Goal: Task Accomplishment & Management: Manage account settings

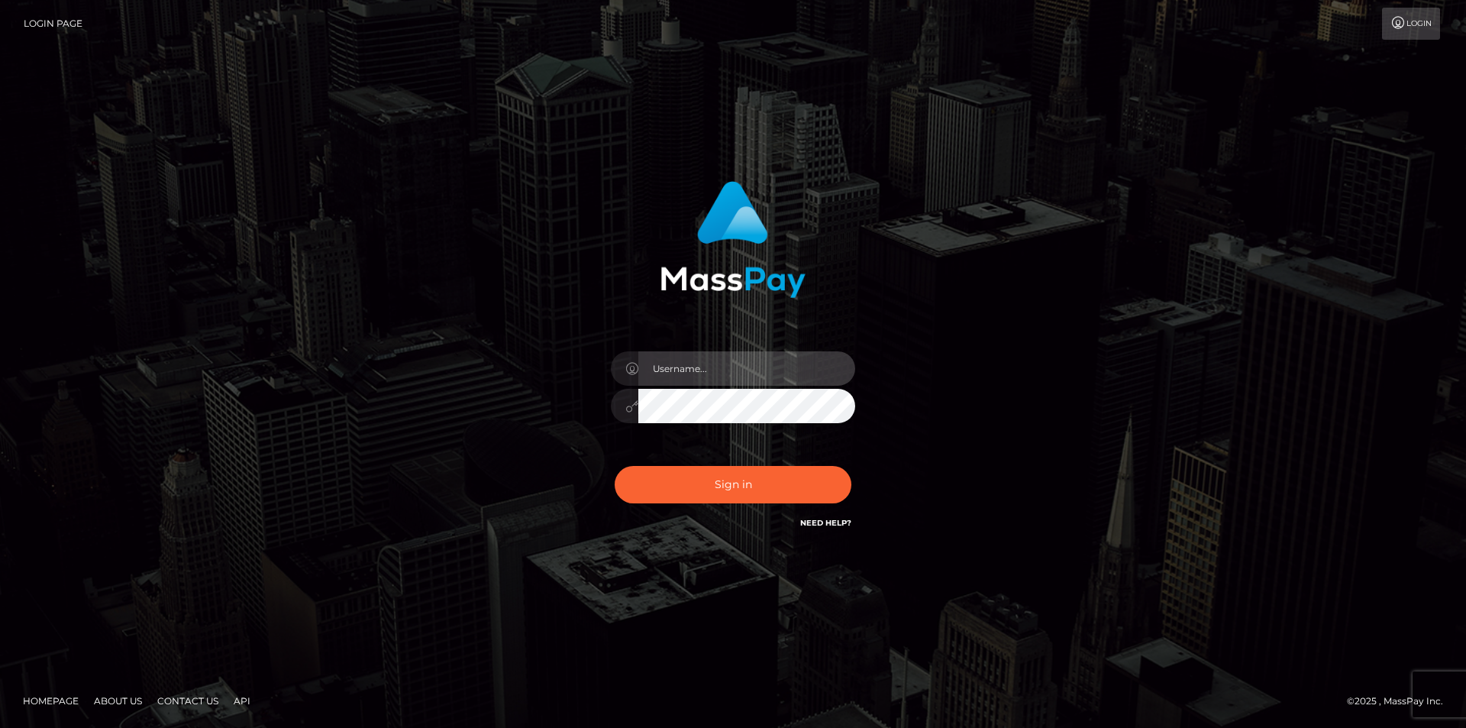
click at [704, 366] on input "text" at bounding box center [747, 368] width 217 height 34
type input "[EMAIL_ADDRESS][DOMAIN_NAME]"
click at [615, 466] on button "Sign in" at bounding box center [733, 484] width 237 height 37
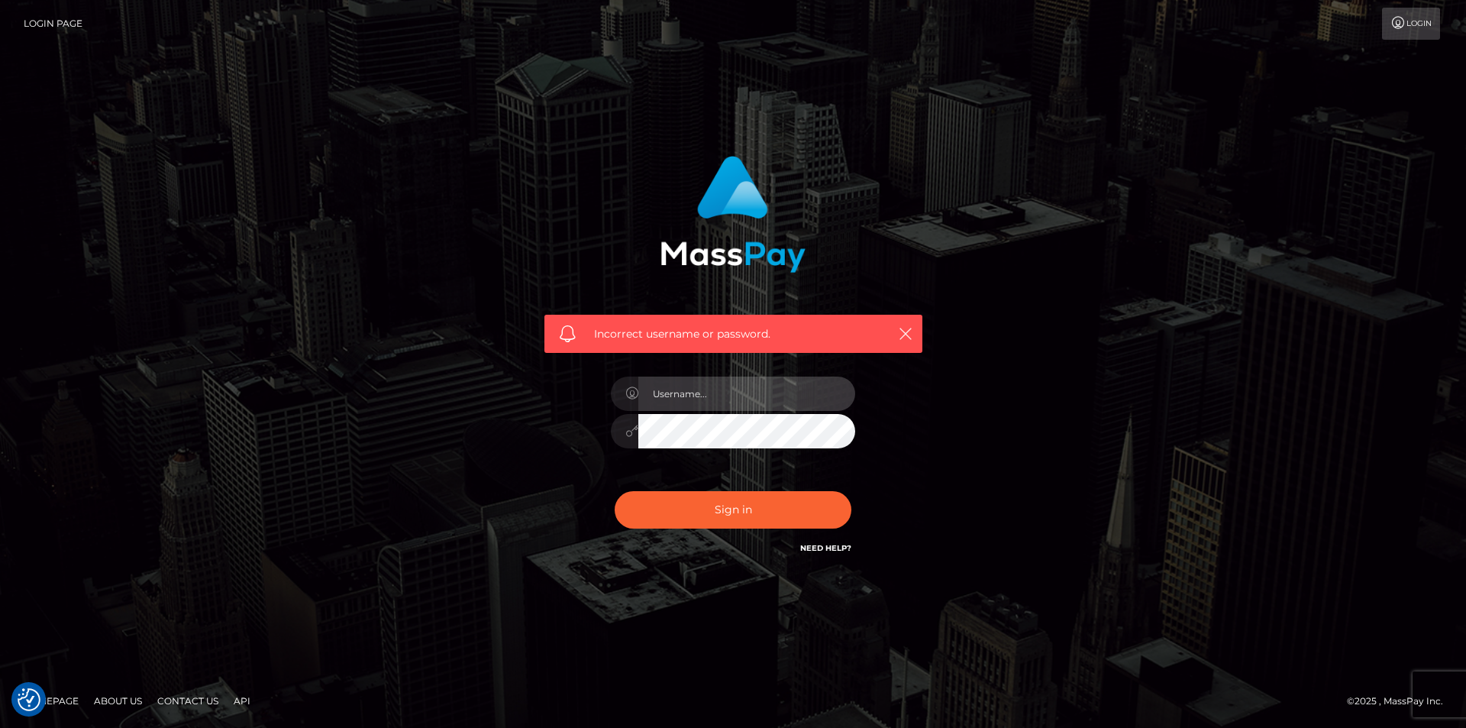
click at [689, 401] on input "text" at bounding box center [747, 394] width 217 height 34
type input "[EMAIL_ADDRESS][DOMAIN_NAME]"
click at [588, 441] on div "Incorrect username or password. [EMAIL_ADDRESS][DOMAIN_NAME]" at bounding box center [733, 356] width 401 height 424
click at [615, 491] on button "Sign in" at bounding box center [733, 509] width 237 height 37
click at [714, 396] on input "text" at bounding box center [747, 394] width 217 height 34
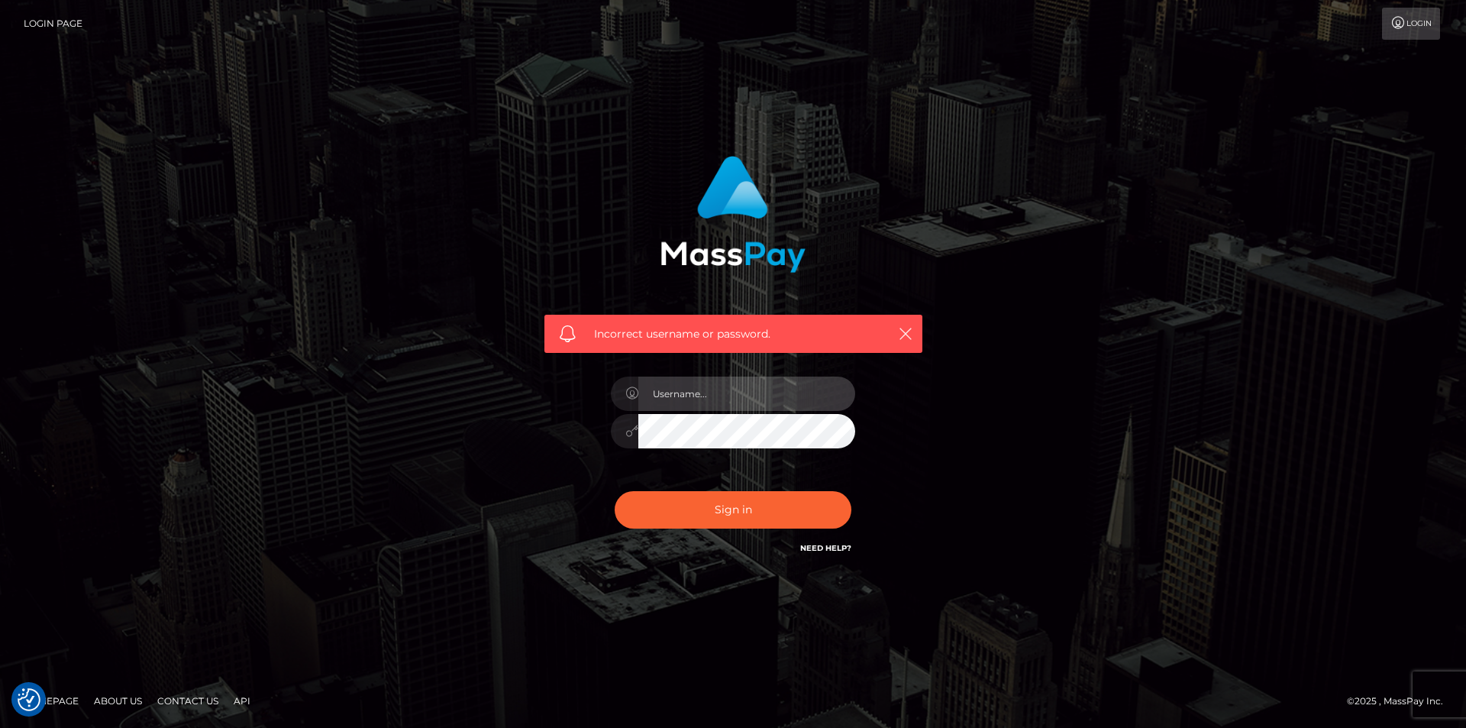
type input "[EMAIL_ADDRESS][DOMAIN_NAME]"
click at [315, 419] on div "Incorrect username or password. [EMAIL_ADDRESS][DOMAIN_NAME]" at bounding box center [733, 363] width 871 height 439
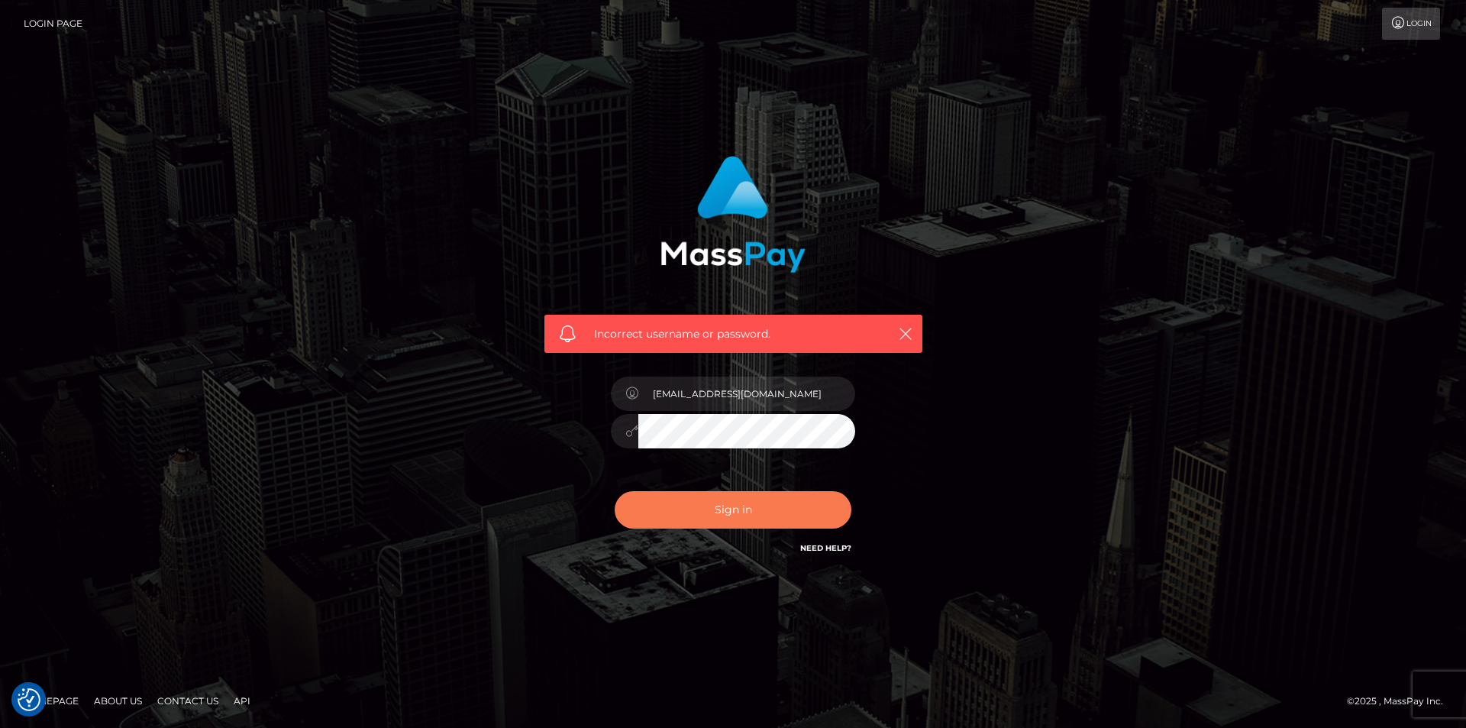
drag, startPoint x: 641, startPoint y: 412, endPoint x: 752, endPoint y: 519, distance: 154.5
click at [752, 519] on button "Sign in" at bounding box center [733, 509] width 237 height 37
click at [1426, 675] on footer "Homepage About Us Contact Us API © 2025 , MassPay Inc." at bounding box center [733, 700] width 1466 height 53
click at [1430, 695] on div "© 2025 , MassPay Inc." at bounding box center [1401, 701] width 108 height 17
click at [1449, 694] on div "© 2025 , MassPay Inc." at bounding box center [1401, 701] width 108 height 17
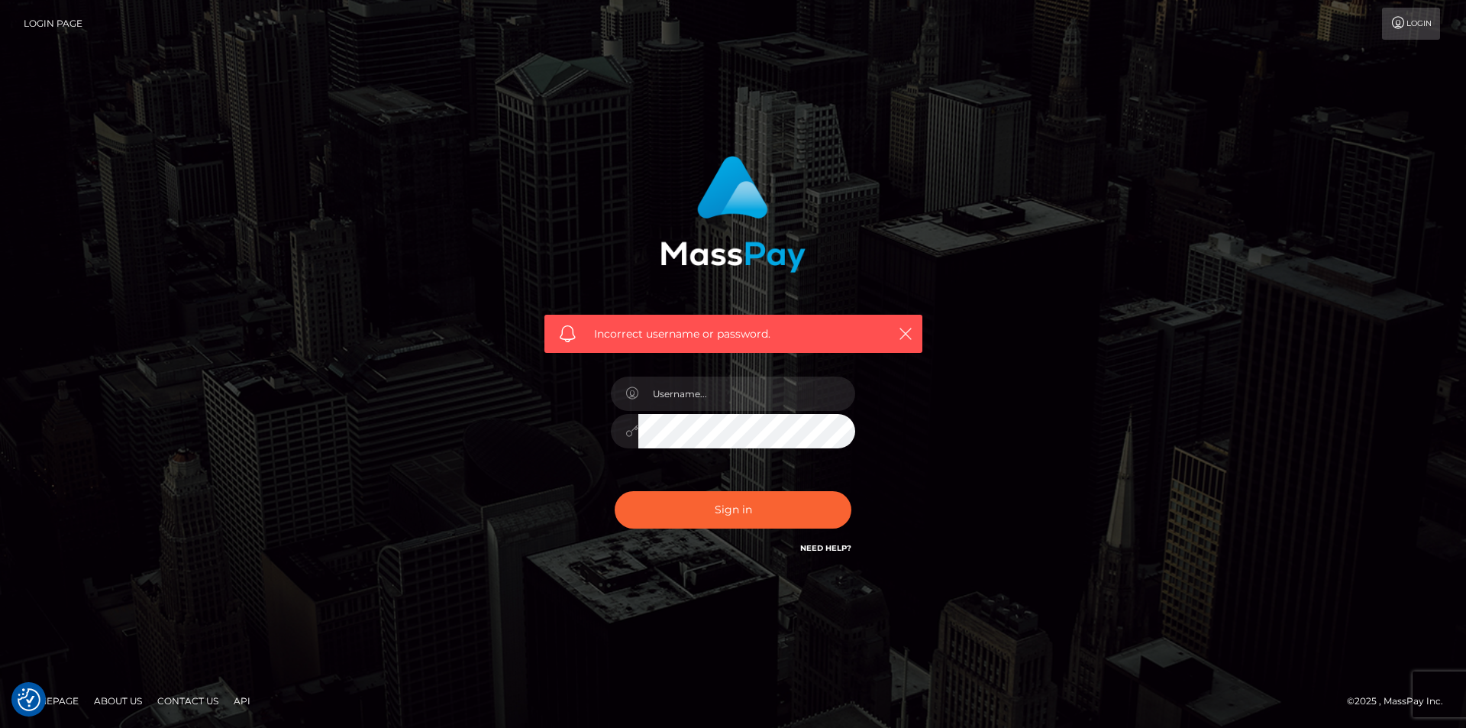
click at [1449, 694] on div "© 2025 , MassPay Inc." at bounding box center [1401, 701] width 108 height 17
